Goal: Check status

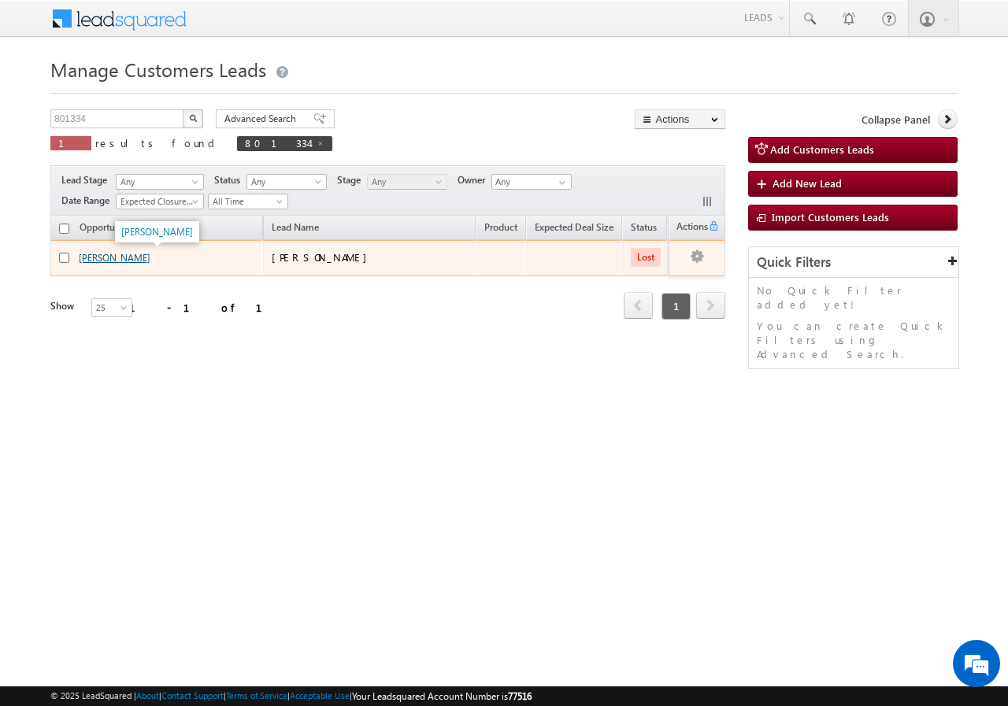
click at [116, 254] on link "[PERSON_NAME]" at bounding box center [115, 258] width 72 height 12
